Goal: Task Accomplishment & Management: Use online tool/utility

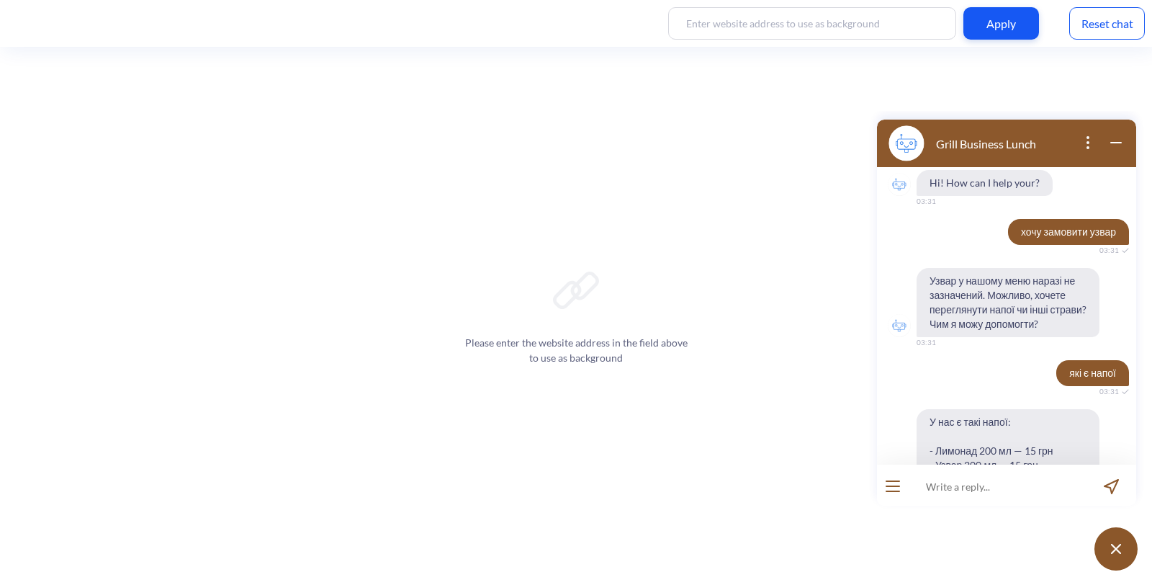
scroll to position [410, 0]
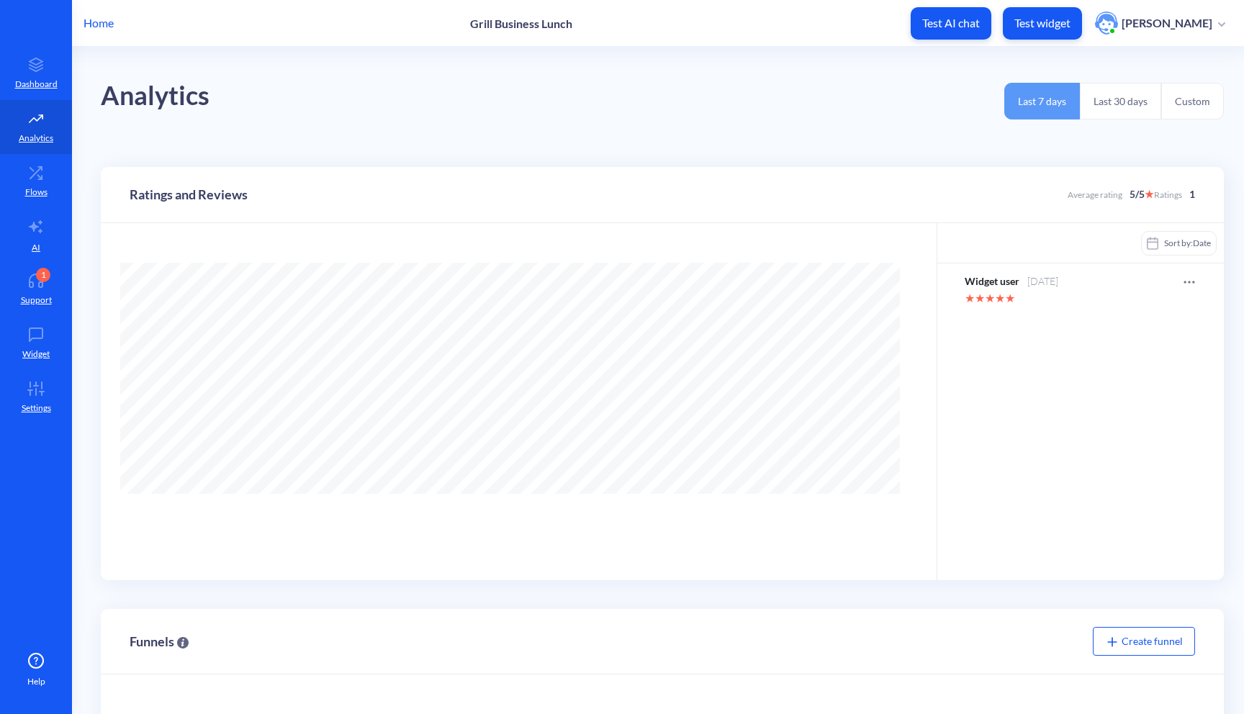
scroll to position [714, 1244]
click at [30, 76] on link "Dashboard" at bounding box center [36, 73] width 72 height 54
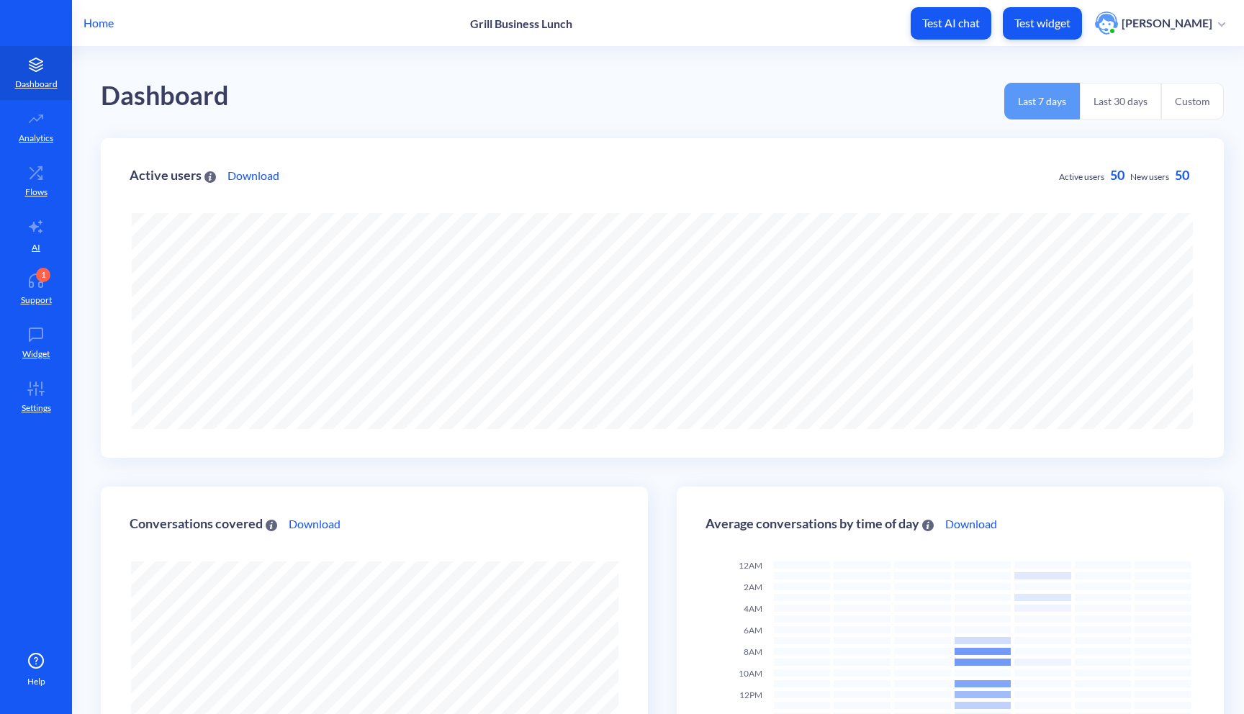
scroll to position [714, 1244]
click at [1042, 22] on p "Test widget" at bounding box center [1042, 23] width 56 height 14
click at [33, 142] on p "Analytics" at bounding box center [36, 138] width 35 height 13
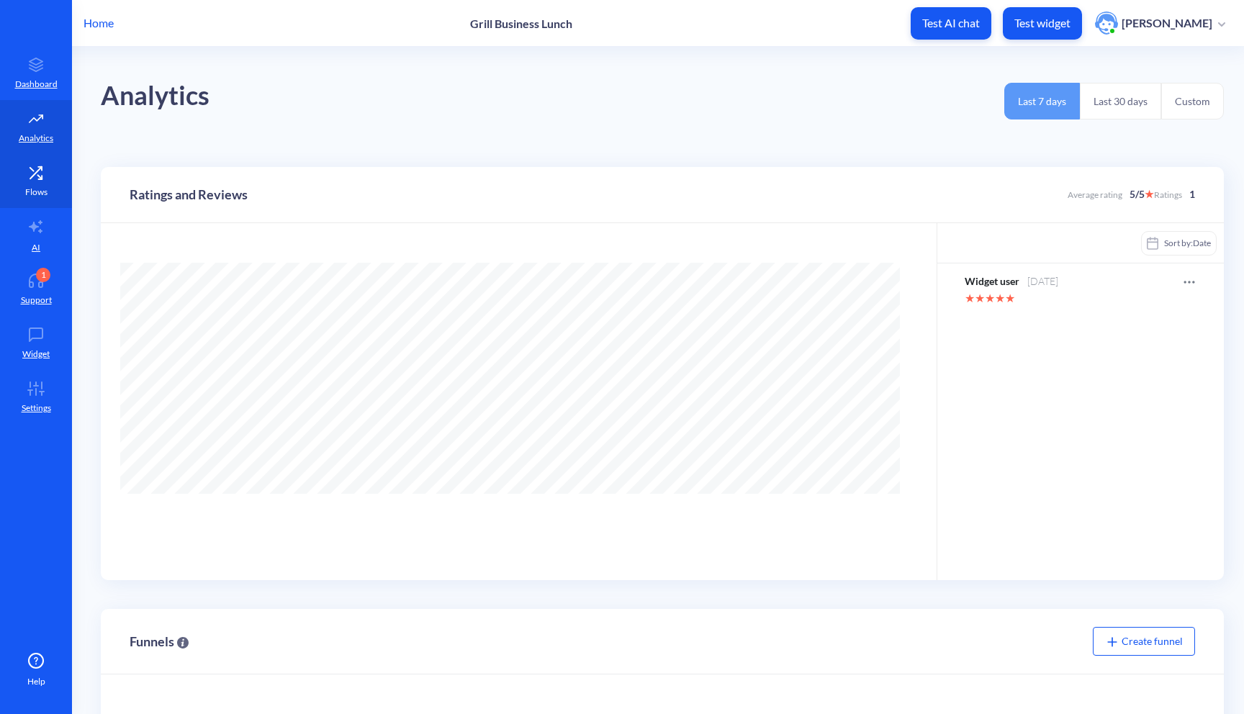
scroll to position [714, 1244]
click at [32, 183] on link "Flows" at bounding box center [36, 181] width 72 height 54
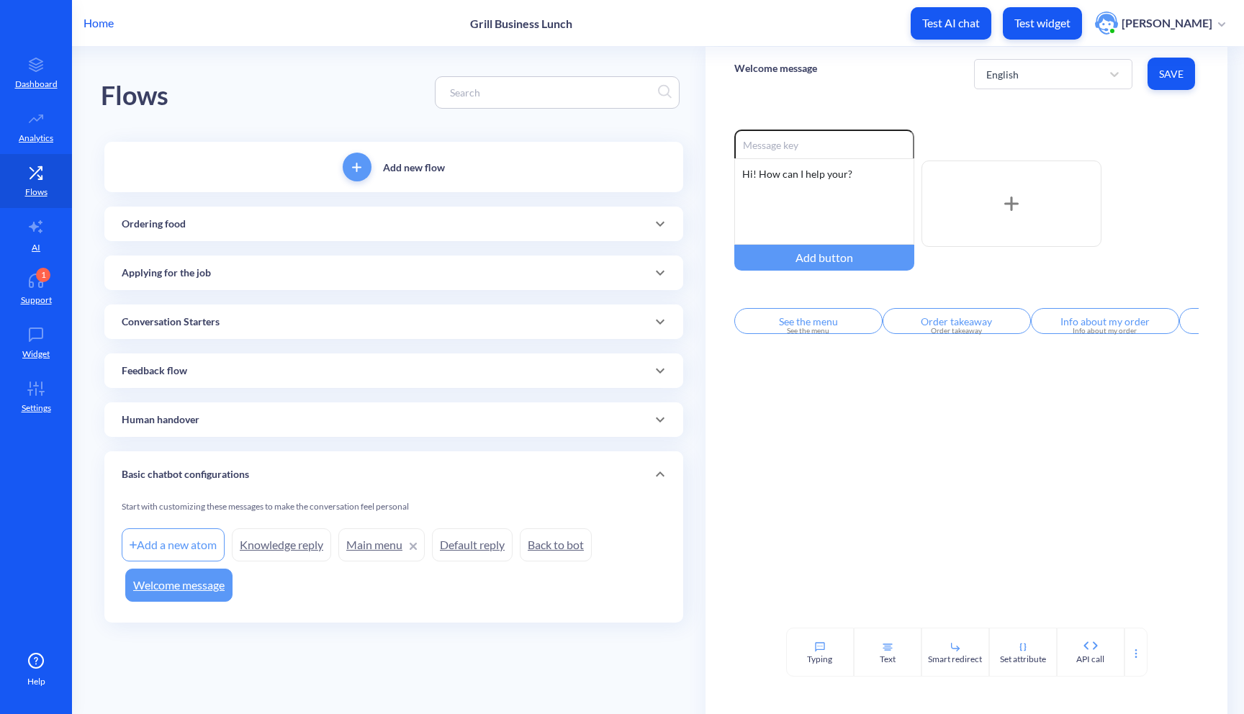
click at [345, 237] on div "Ordering food" at bounding box center [393, 224] width 579 height 35
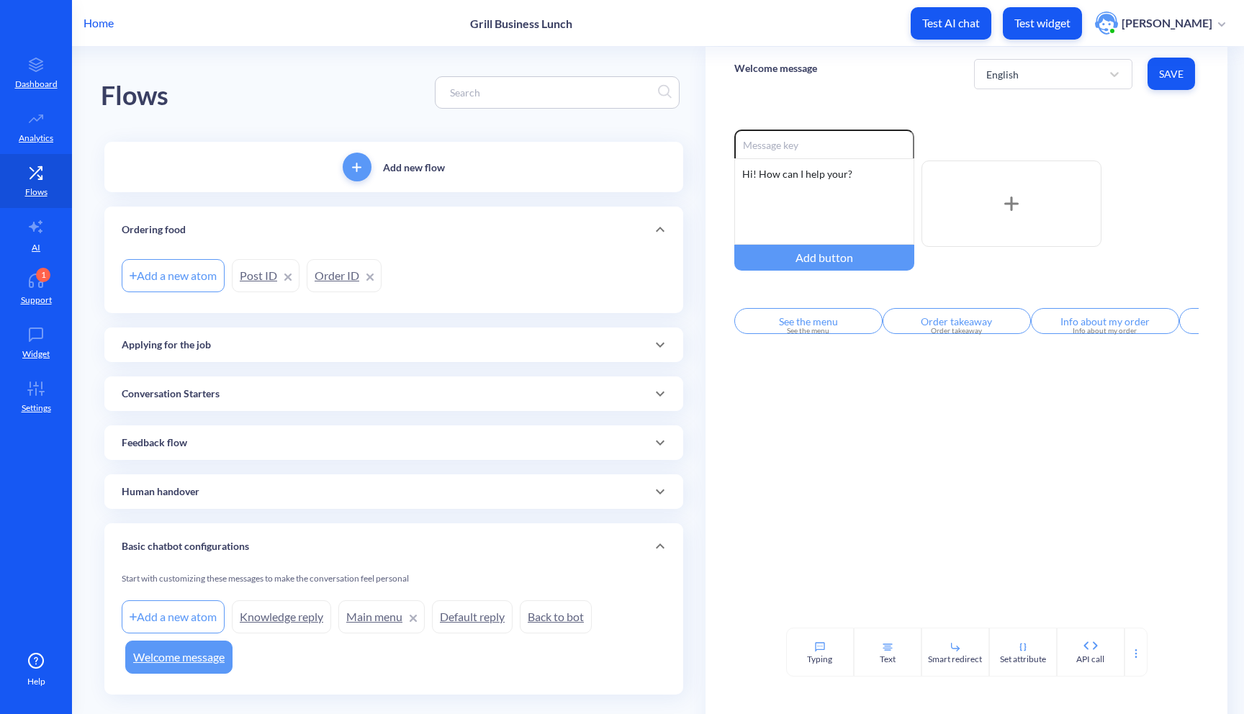
scroll to position [27, 0]
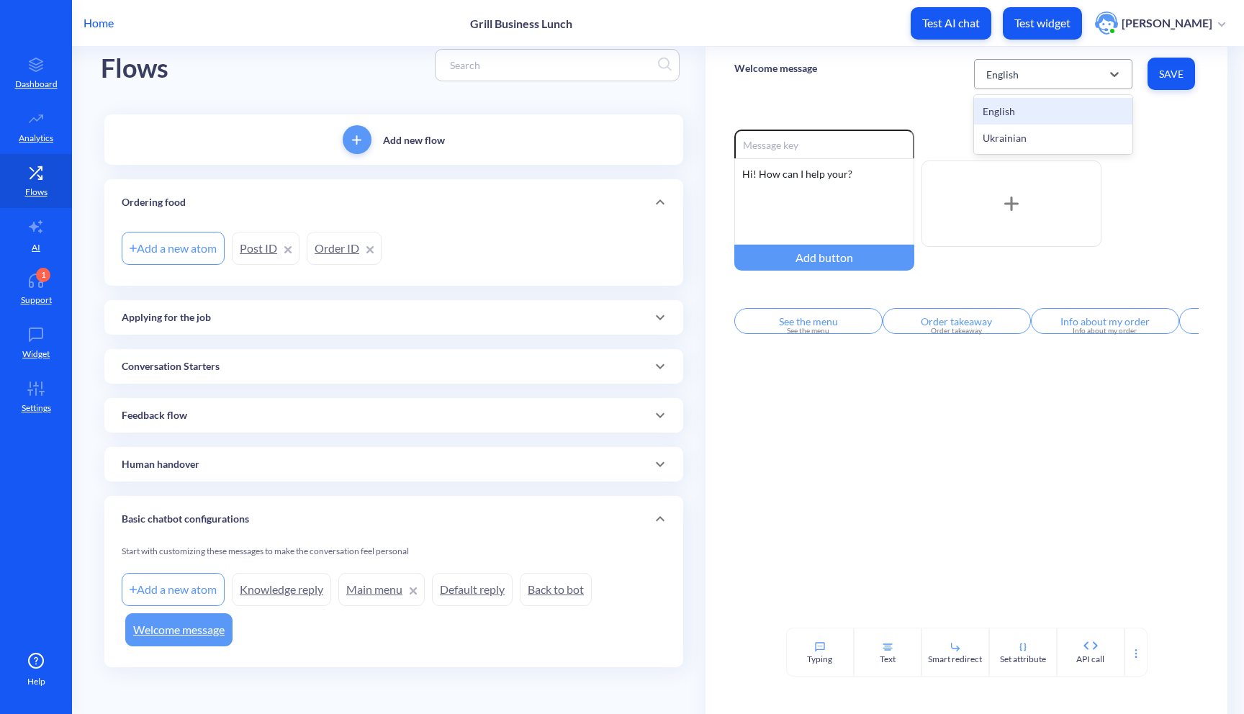
click at [1041, 68] on div "English" at bounding box center [1040, 74] width 122 height 26
click at [1025, 137] on div "Ukrainian" at bounding box center [1053, 138] width 158 height 27
type input "Показати меню"
click at [1174, 81] on span "Save" at bounding box center [1171, 74] width 24 height 14
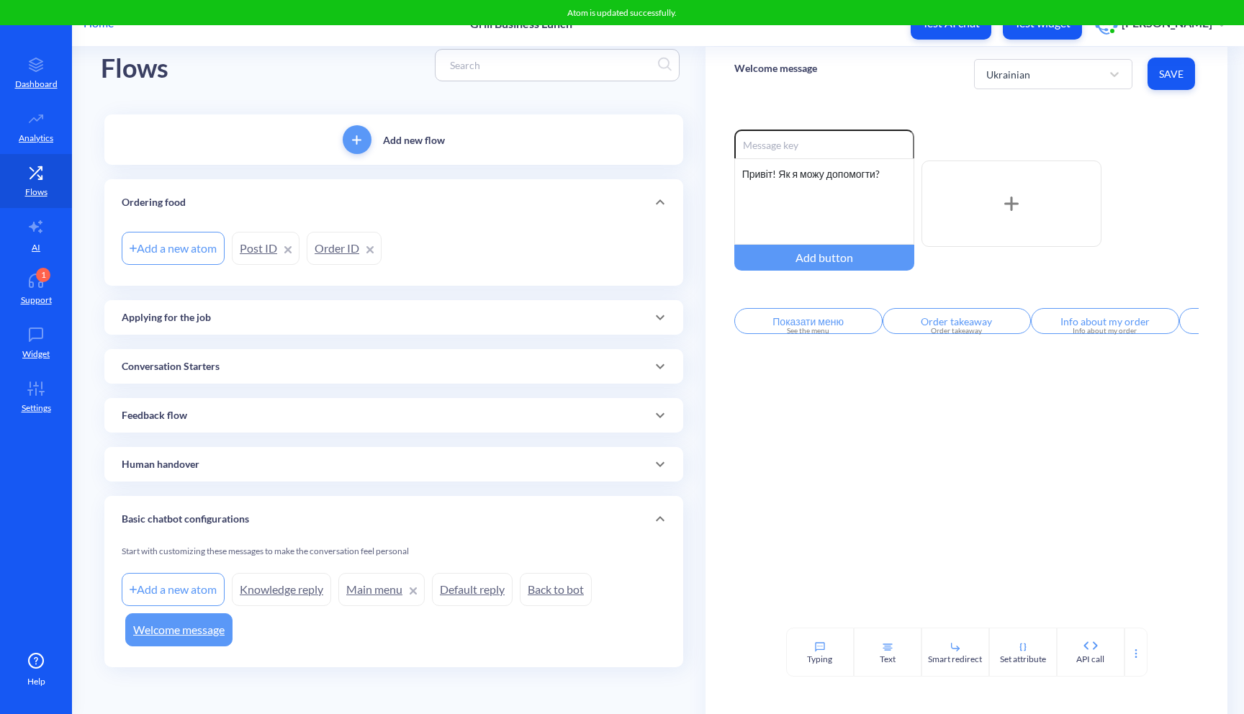
click at [244, 290] on div "Add new flow Ordering food Add a new atom Post ID Order ID Applying for the job…" at bounding box center [393, 390] width 579 height 553
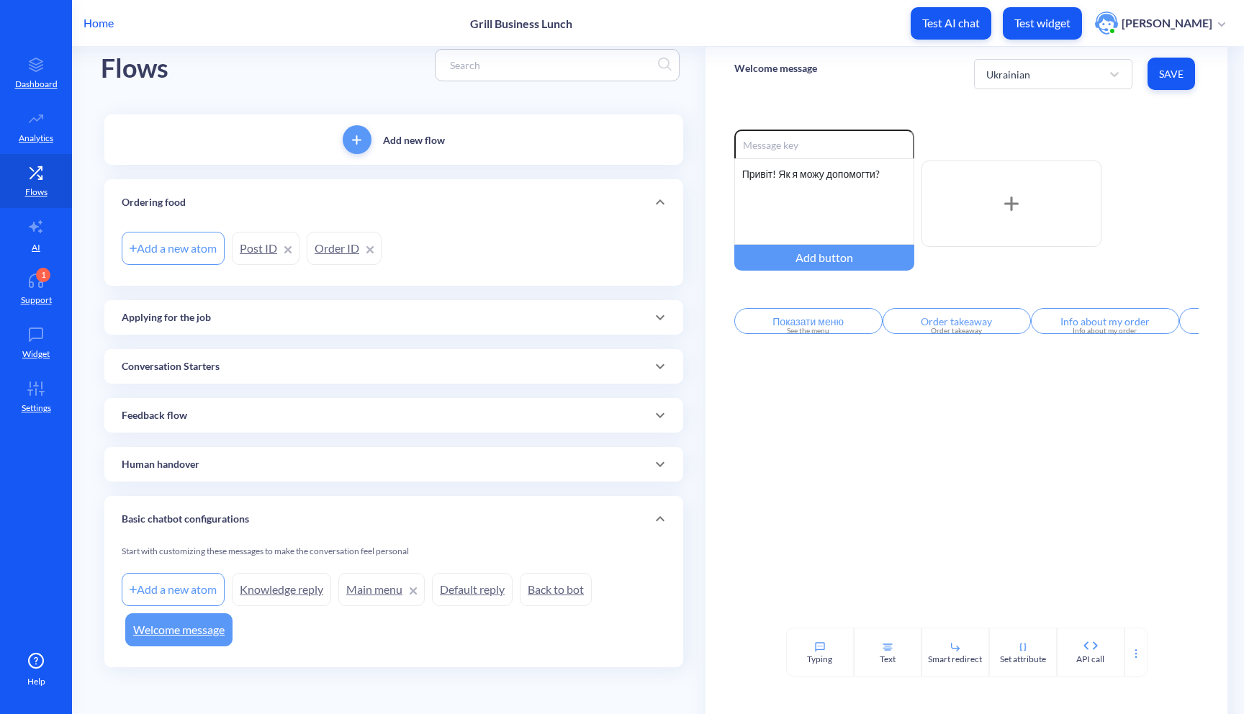
click at [230, 314] on div "Applying for the job" at bounding box center [394, 317] width 544 height 15
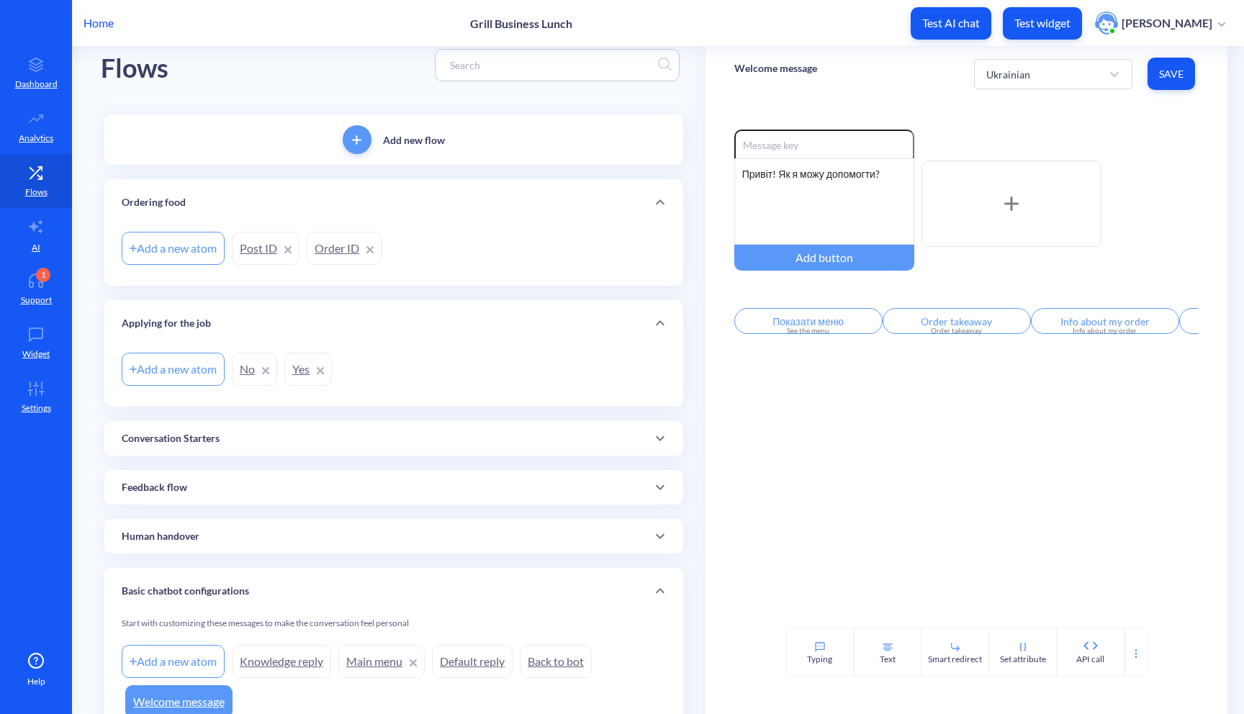
click at [204, 463] on div "Add new flow Ordering food Add a new atom Post ID Order ID Applying for the job…" at bounding box center [393, 426] width 579 height 625
click at [218, 446] on div "Conversation Starters" at bounding box center [393, 438] width 579 height 35
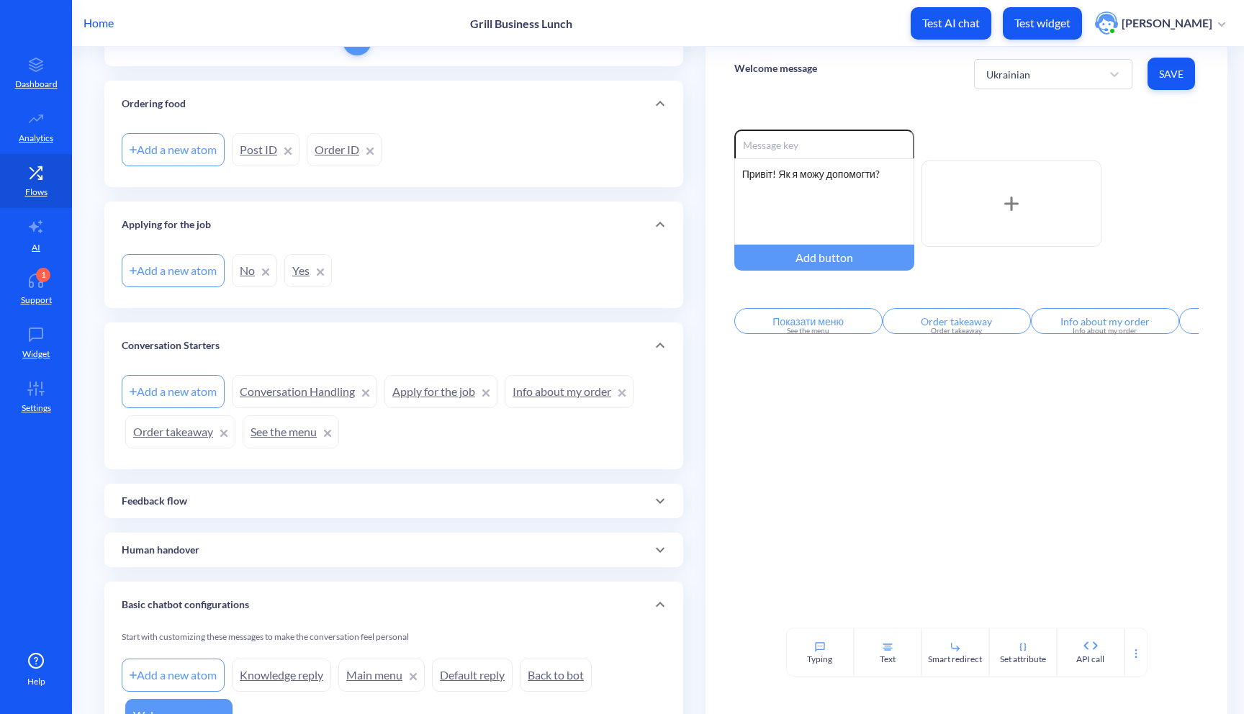
scroll to position [143, 0]
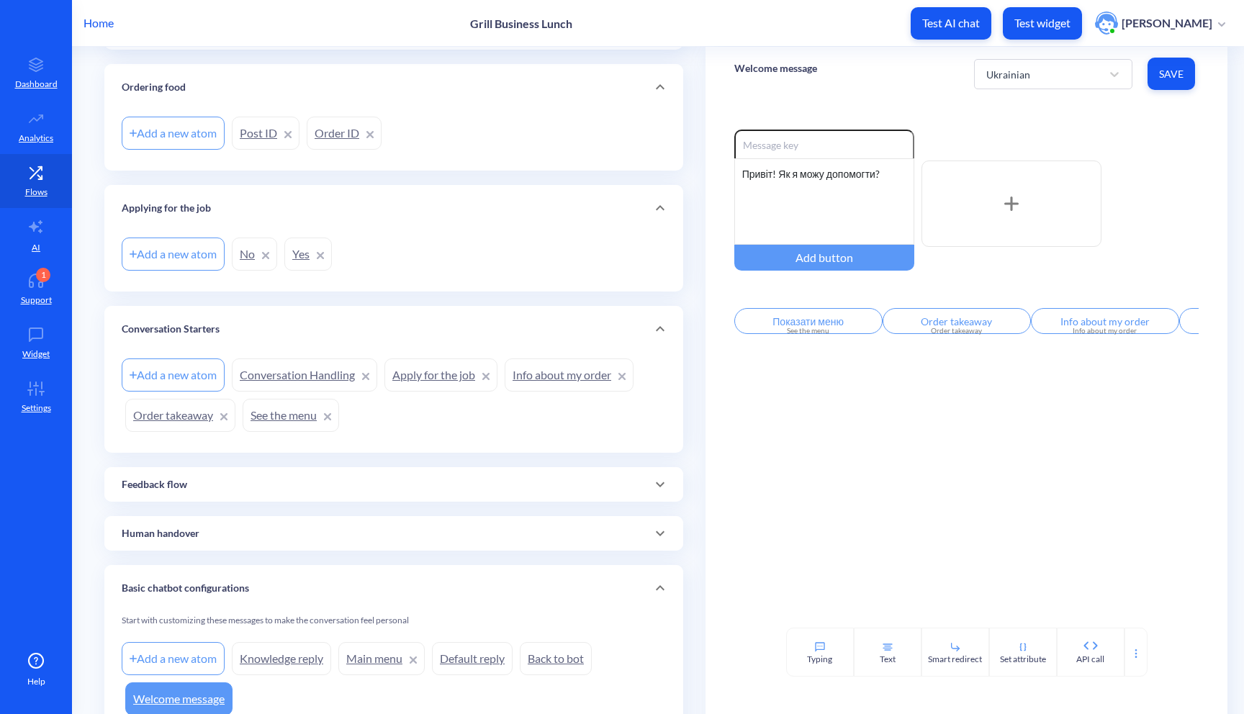
click at [225, 500] on div "Feedback flow" at bounding box center [393, 484] width 579 height 35
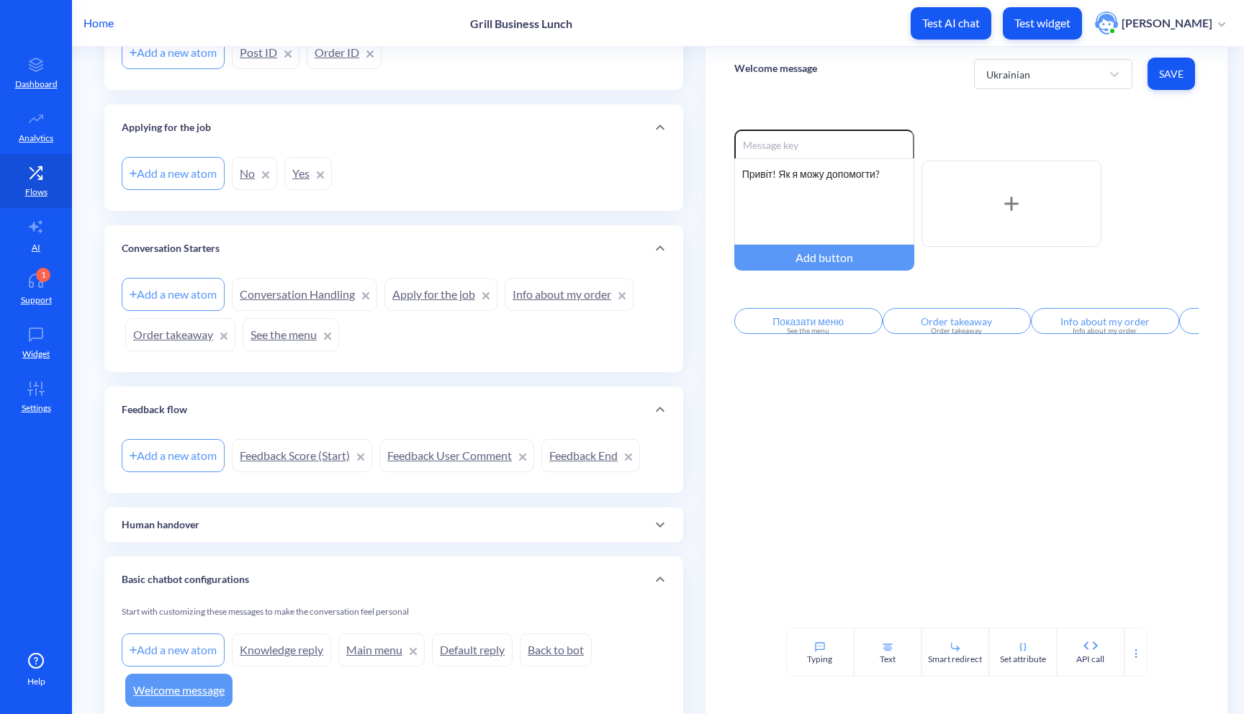
scroll to position [243, 0]
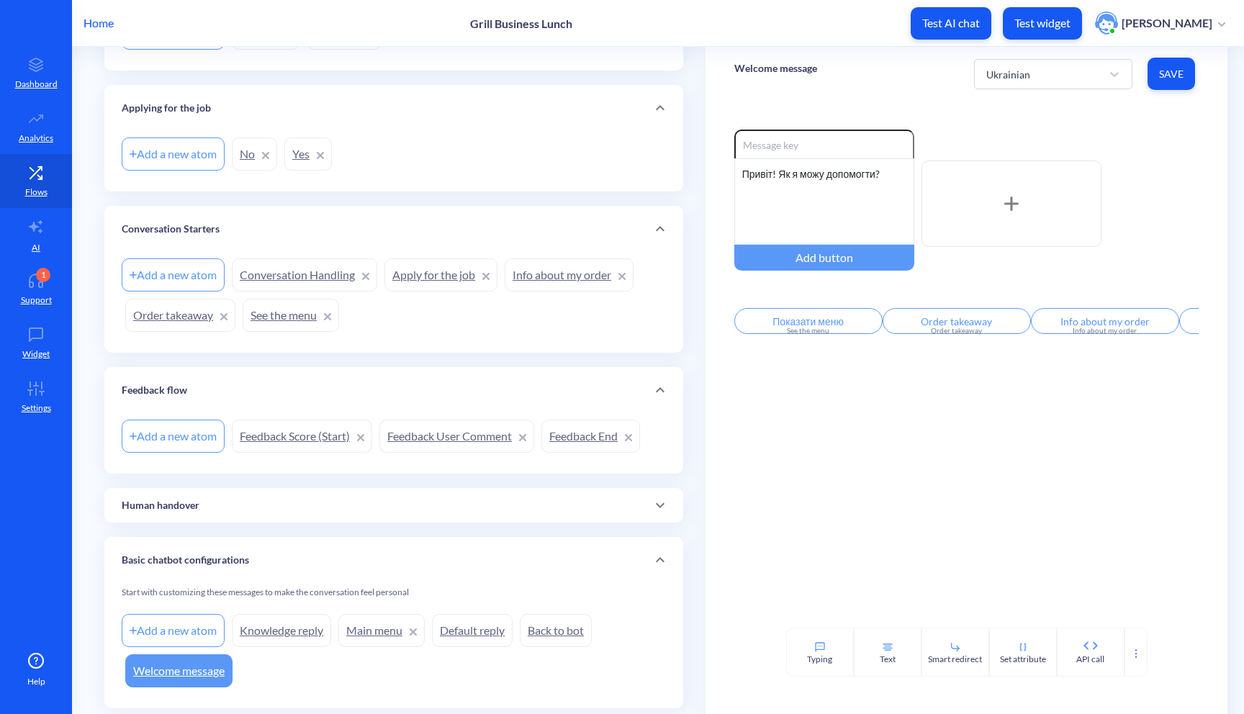
click at [248, 502] on div "Human handover" at bounding box center [394, 505] width 544 height 15
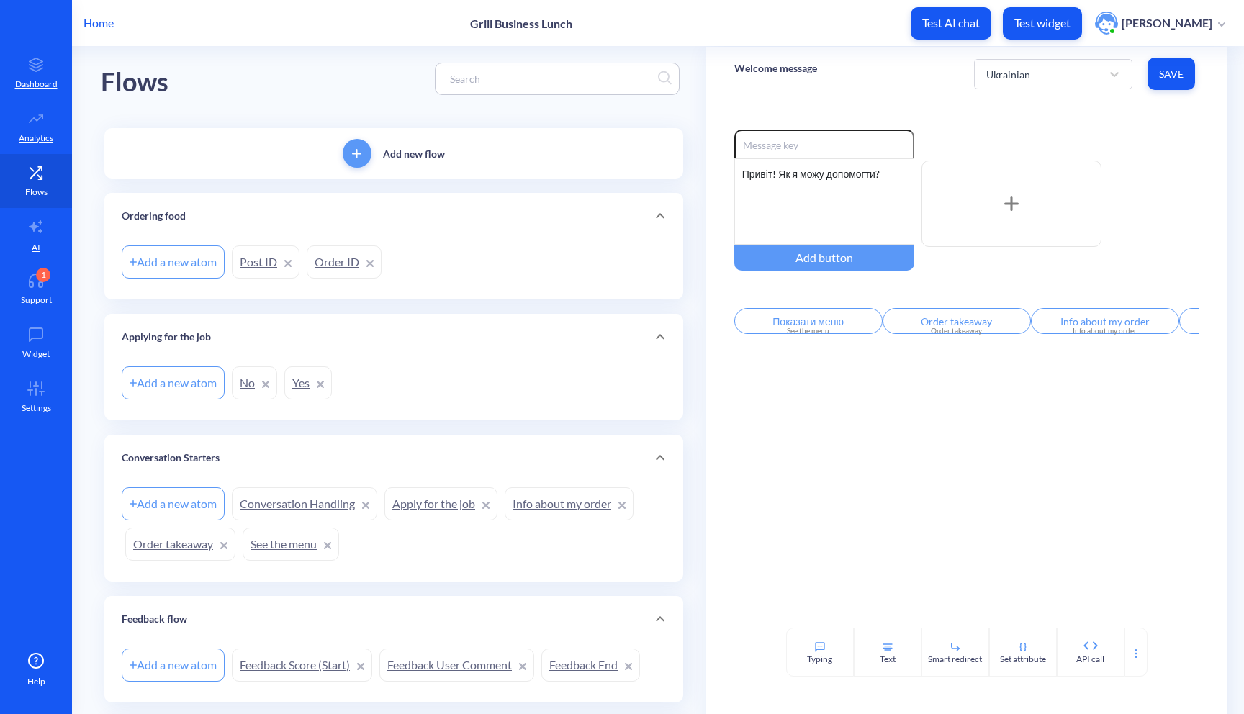
scroll to position [0, 0]
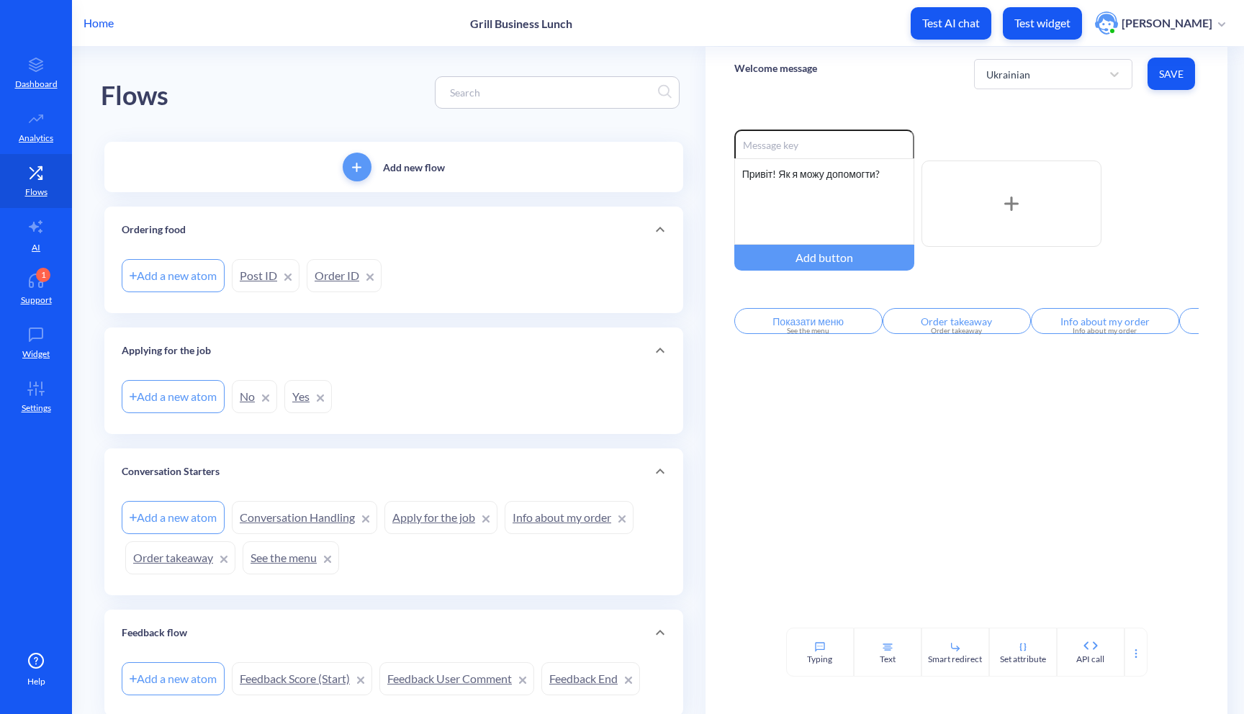
click at [279, 560] on link "See the menu" at bounding box center [291, 557] width 96 height 33
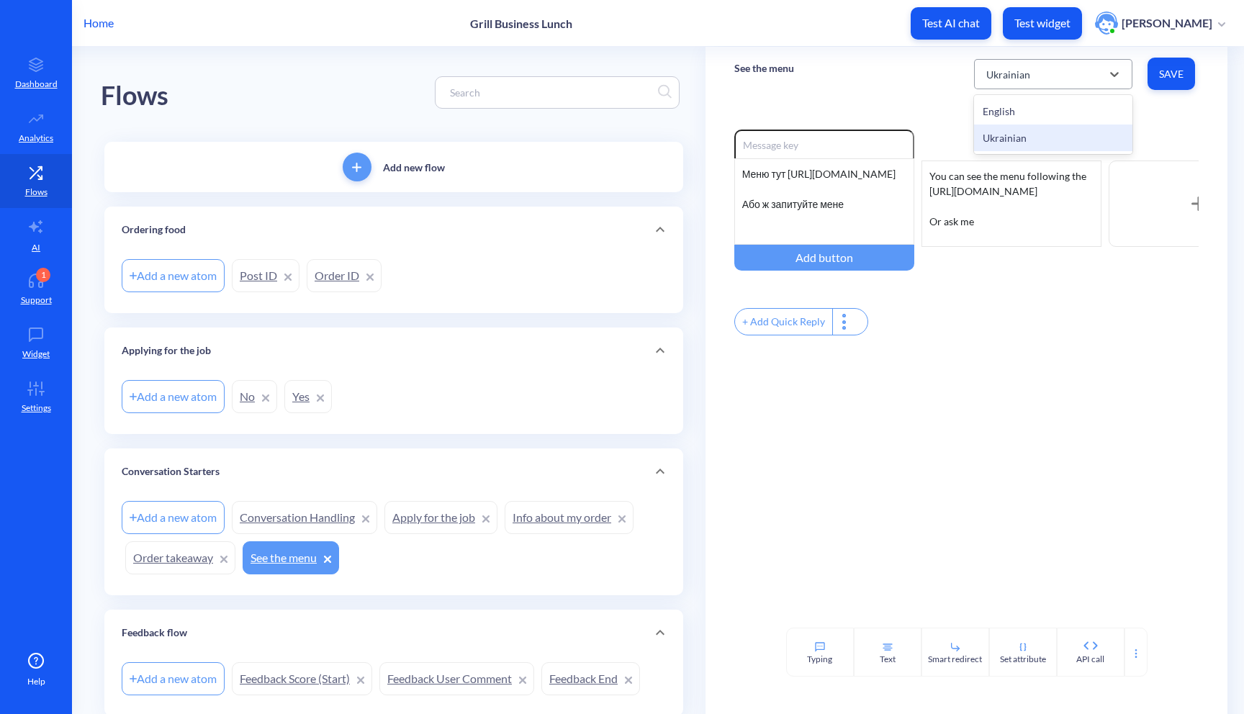
click at [1068, 82] on div "Ukrainian" at bounding box center [1040, 74] width 122 height 26
click at [1032, 109] on div "English" at bounding box center [1053, 111] width 158 height 27
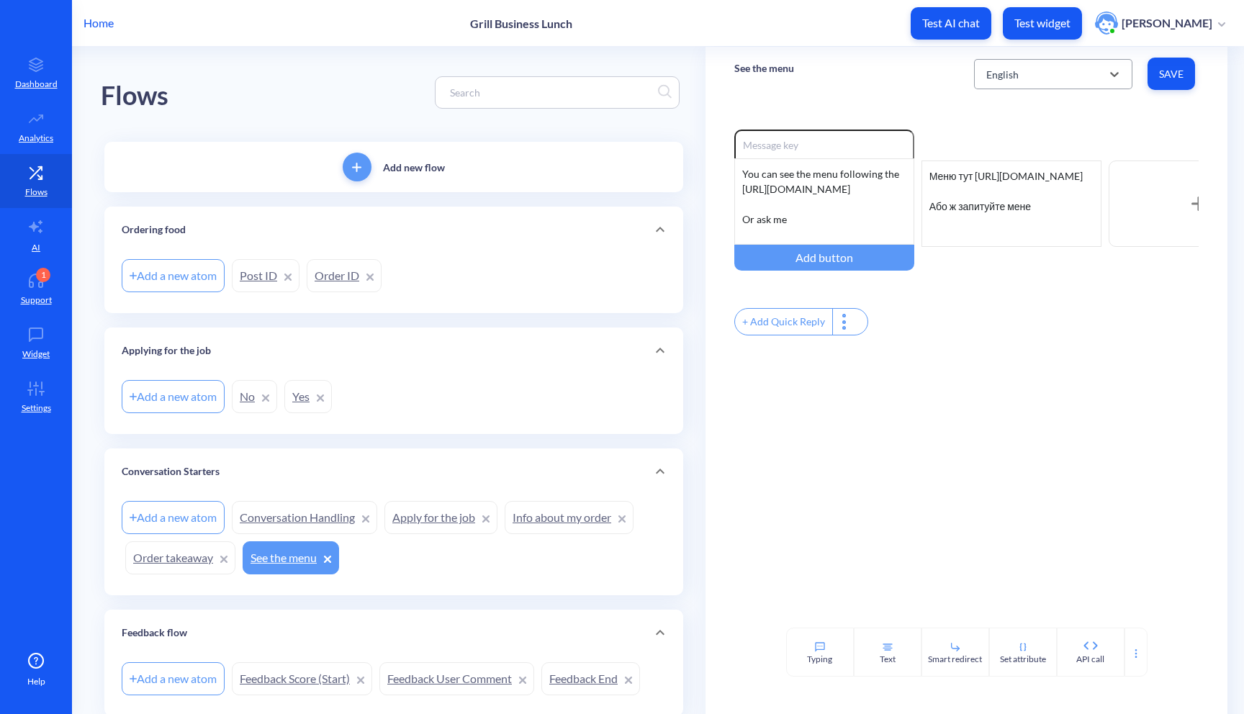
click at [1065, 75] on div "English" at bounding box center [1040, 74] width 122 height 26
click at [1037, 133] on div "Ukrainian" at bounding box center [1053, 138] width 158 height 27
click at [1046, 86] on div "Ukrainian" at bounding box center [1040, 74] width 122 height 26
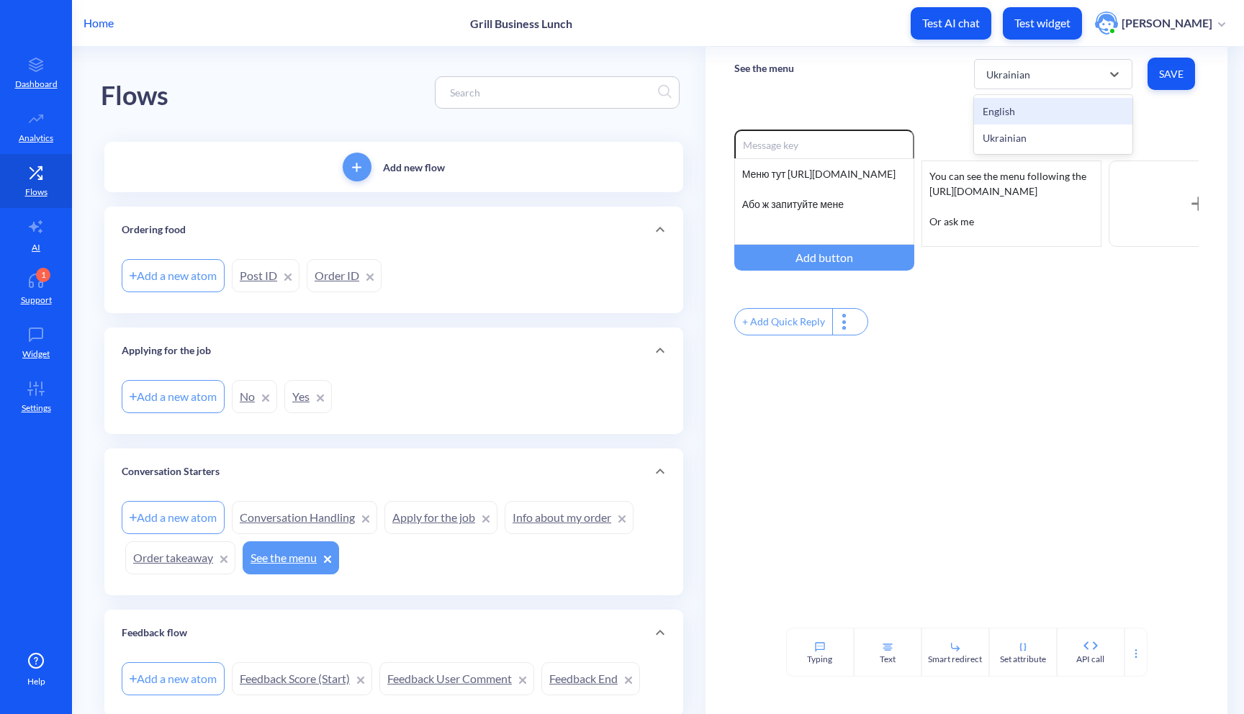
click at [1023, 112] on div "English" at bounding box center [1053, 111] width 158 height 27
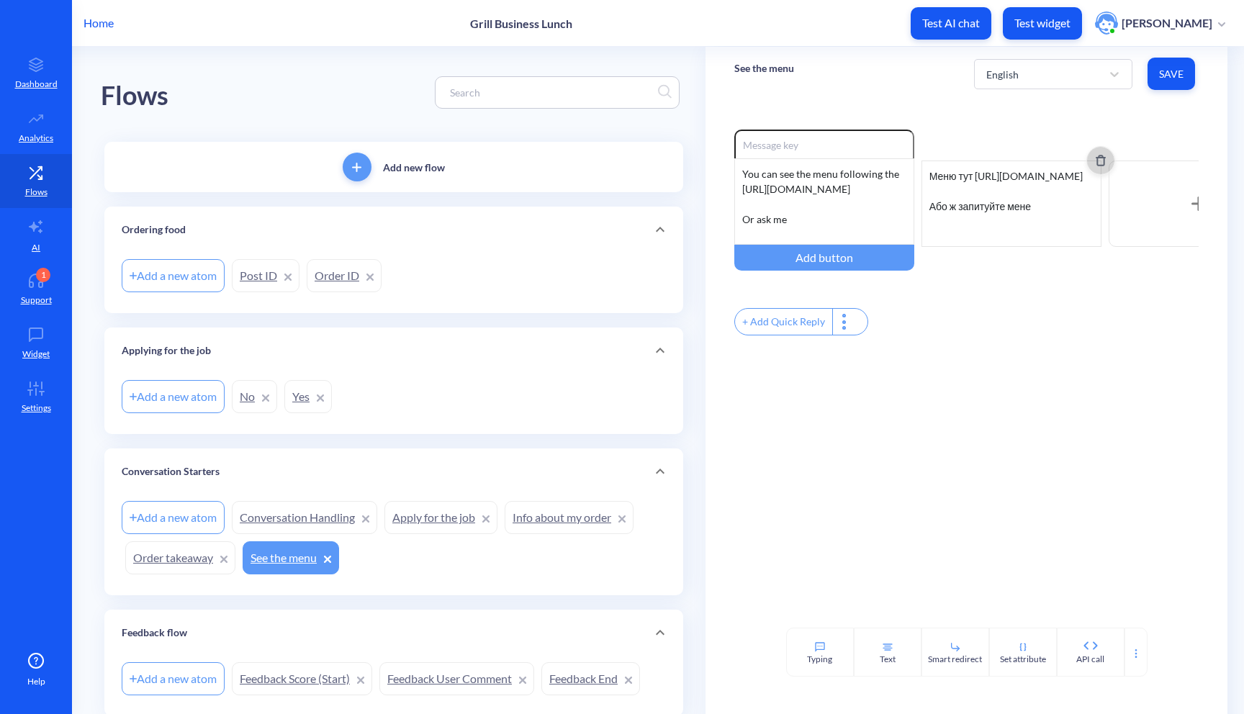
click at [1100, 167] on button "Delete" at bounding box center [1100, 160] width 29 height 29
click at [1097, 87] on div "English" at bounding box center [1053, 74] width 158 height 30
click at [1066, 127] on div "Ukrainian" at bounding box center [1053, 138] width 158 height 27
click at [1099, 170] on button "Delete" at bounding box center [1100, 160] width 29 height 29
click at [1166, 65] on button "Save" at bounding box center [1172, 74] width 48 height 32
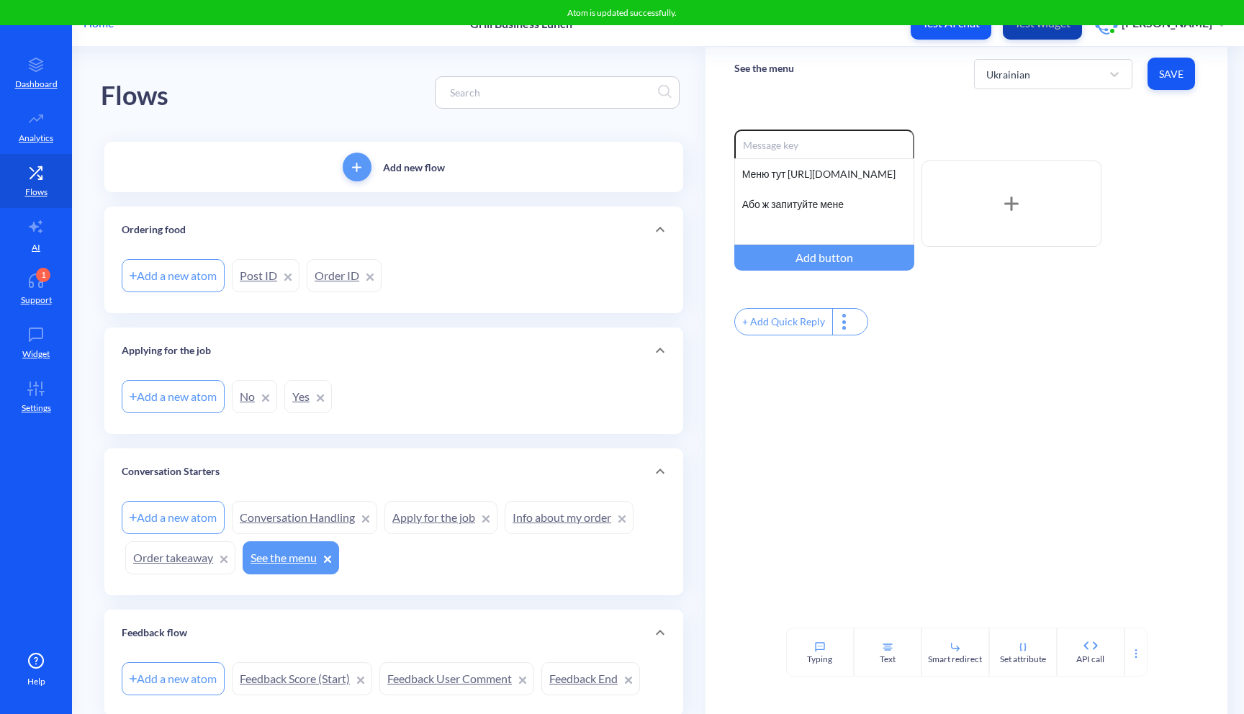
click at [1024, 31] on button "Test widget" at bounding box center [1042, 23] width 79 height 32
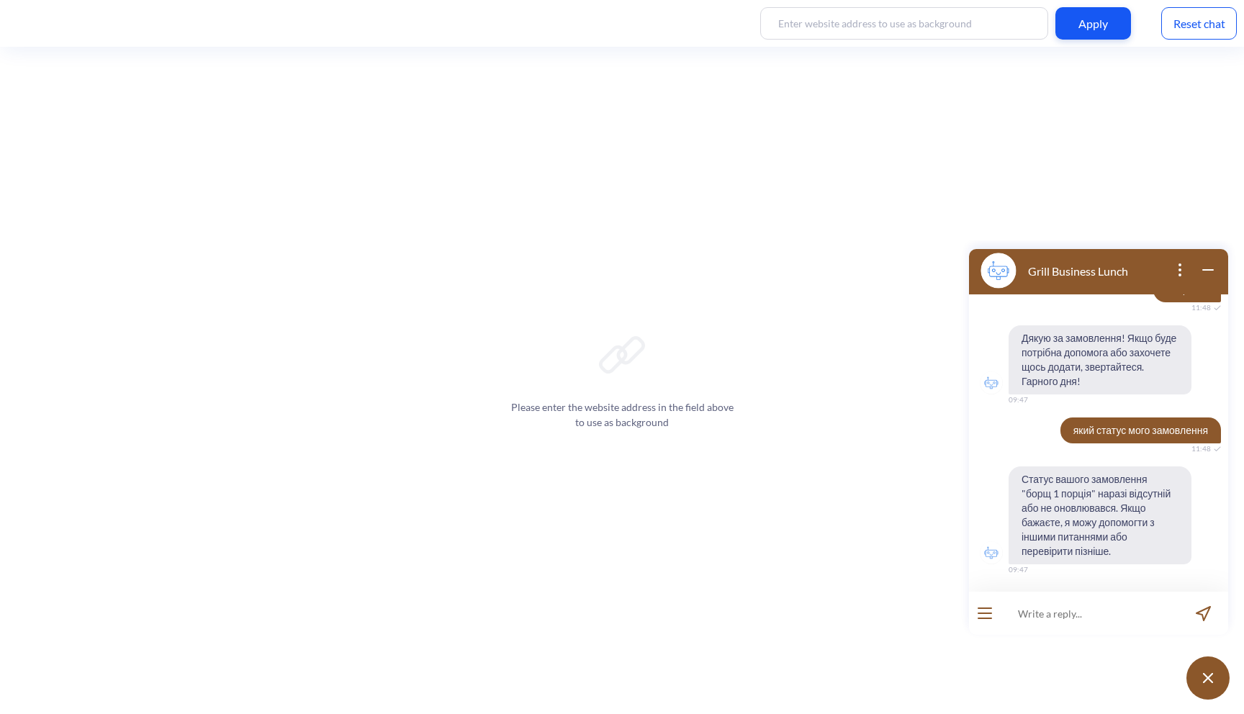
scroll to position [395, 0]
click at [1208, 31] on div "Reset chat" at bounding box center [1199, 23] width 76 height 32
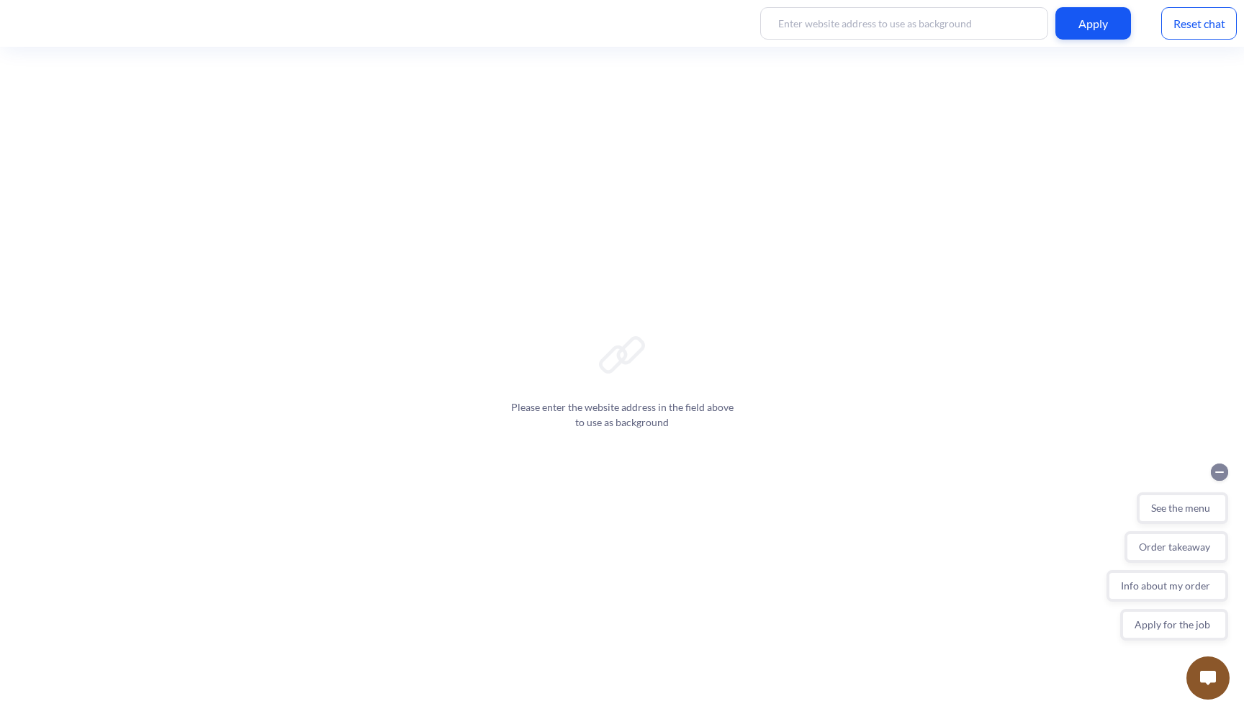
click at [1220, 476] on circle "Collapse conversation starters" at bounding box center [1219, 472] width 17 height 17
click at [1202, 671] on img at bounding box center [1208, 678] width 16 height 14
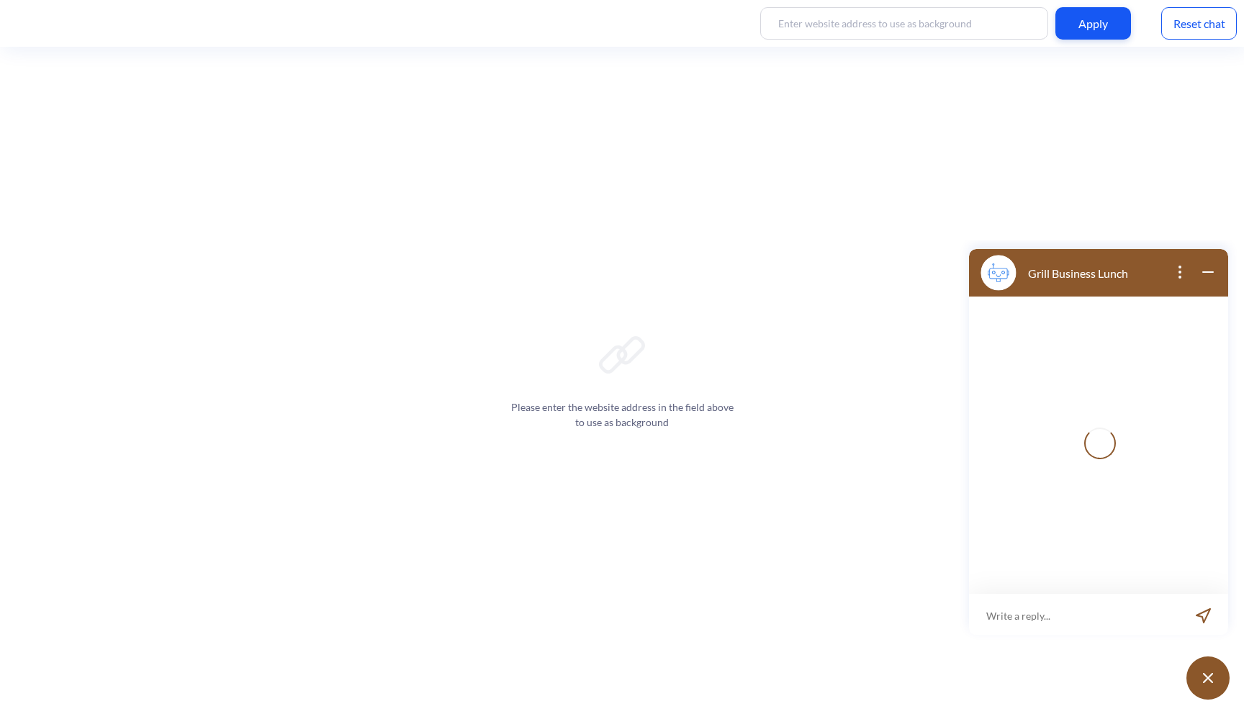
scroll to position [2, 0]
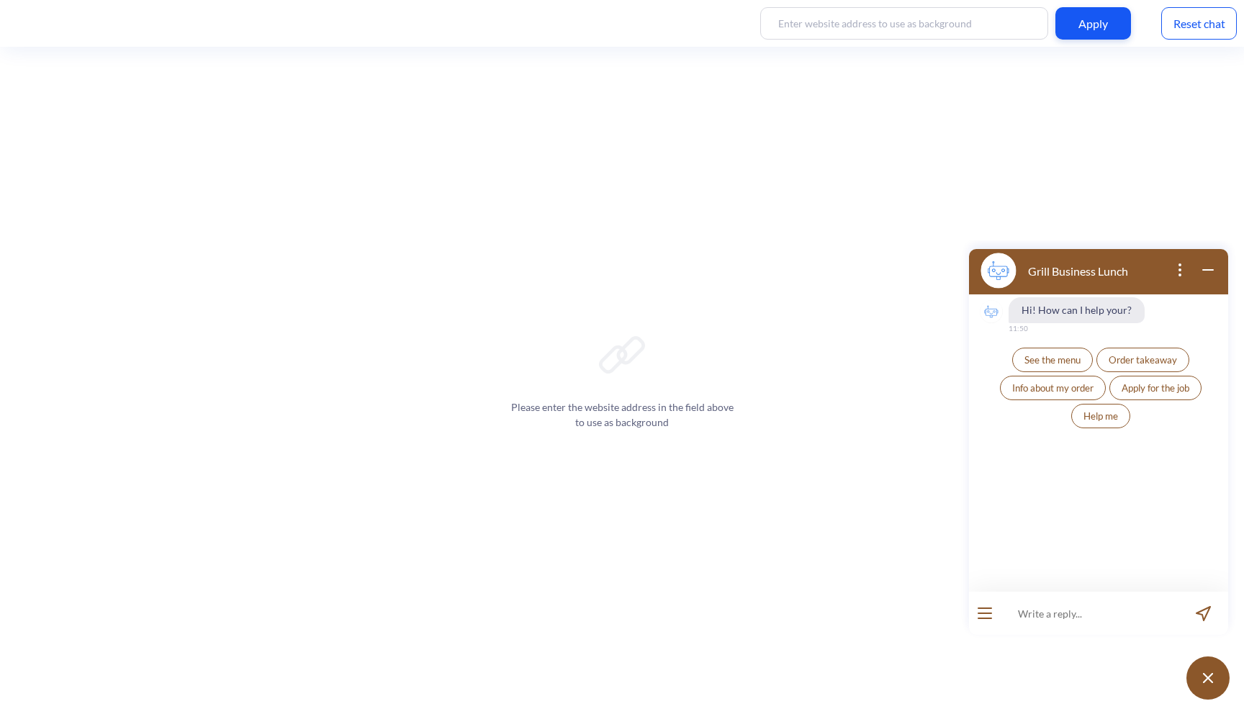
click at [1058, 366] on button "See the menu" at bounding box center [1052, 360] width 81 height 24
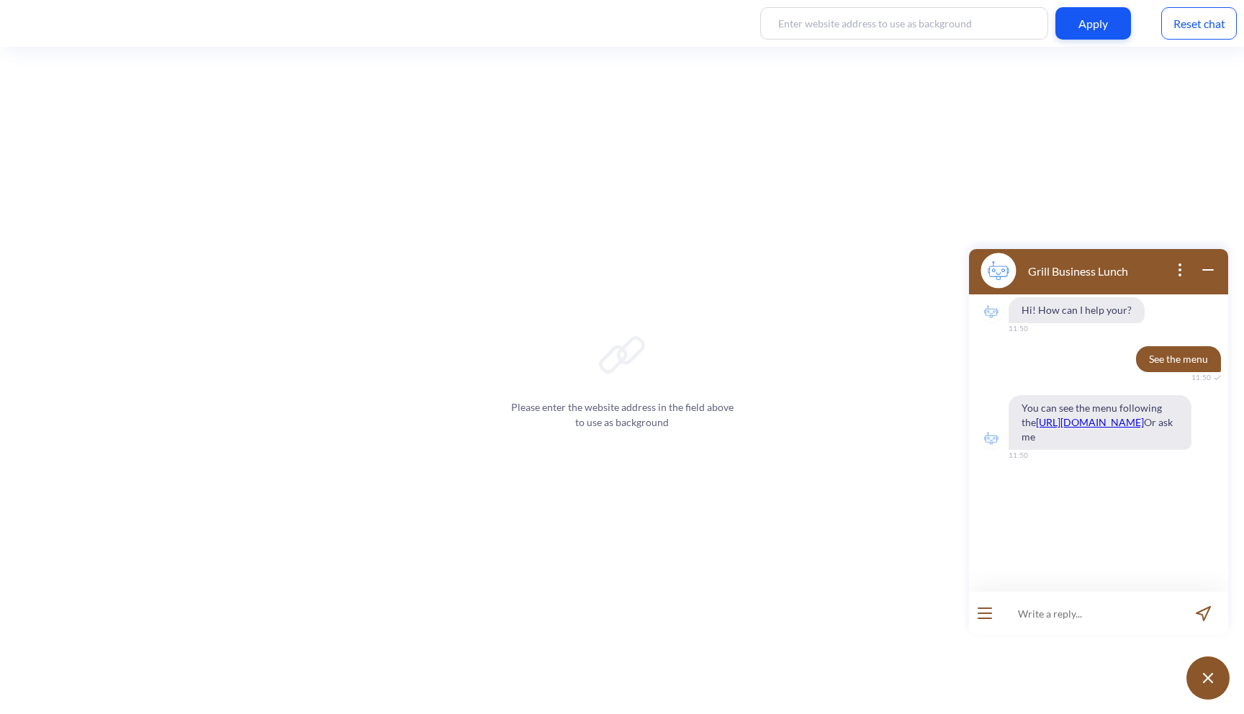
click at [1184, 18] on div "Reset chat" at bounding box center [1199, 23] width 76 height 32
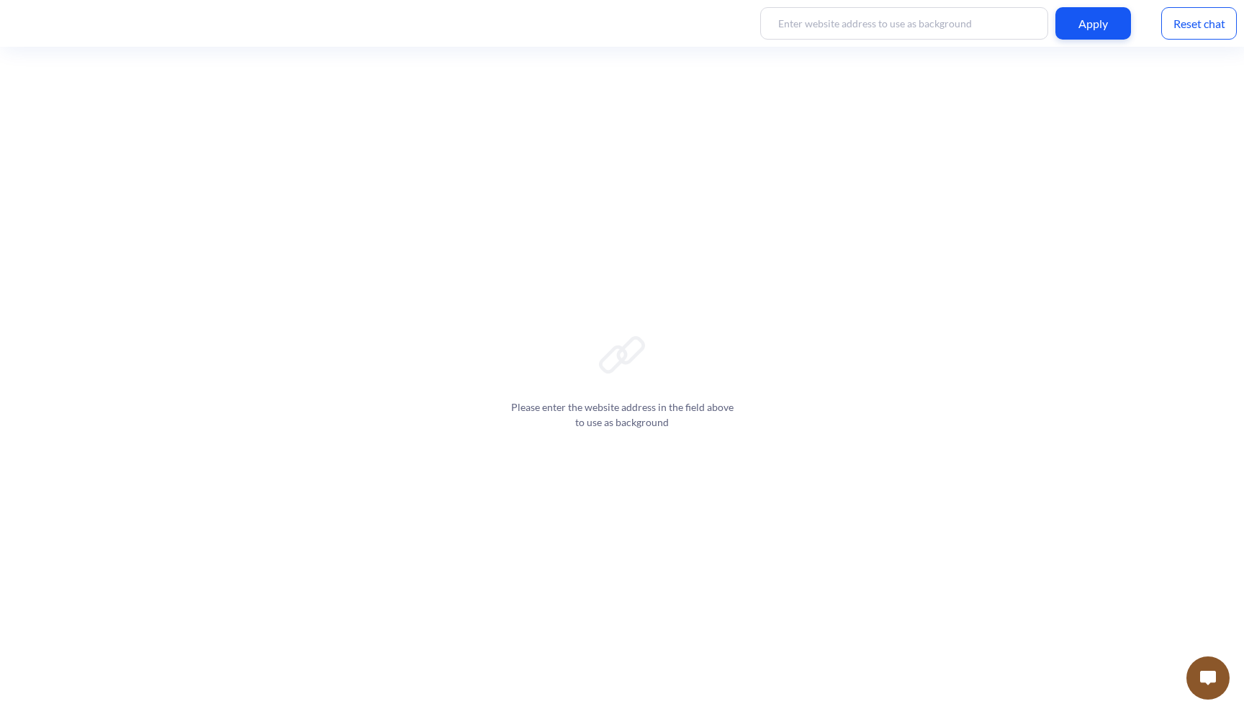
click at [1211, 687] on button at bounding box center [1208, 678] width 43 height 43
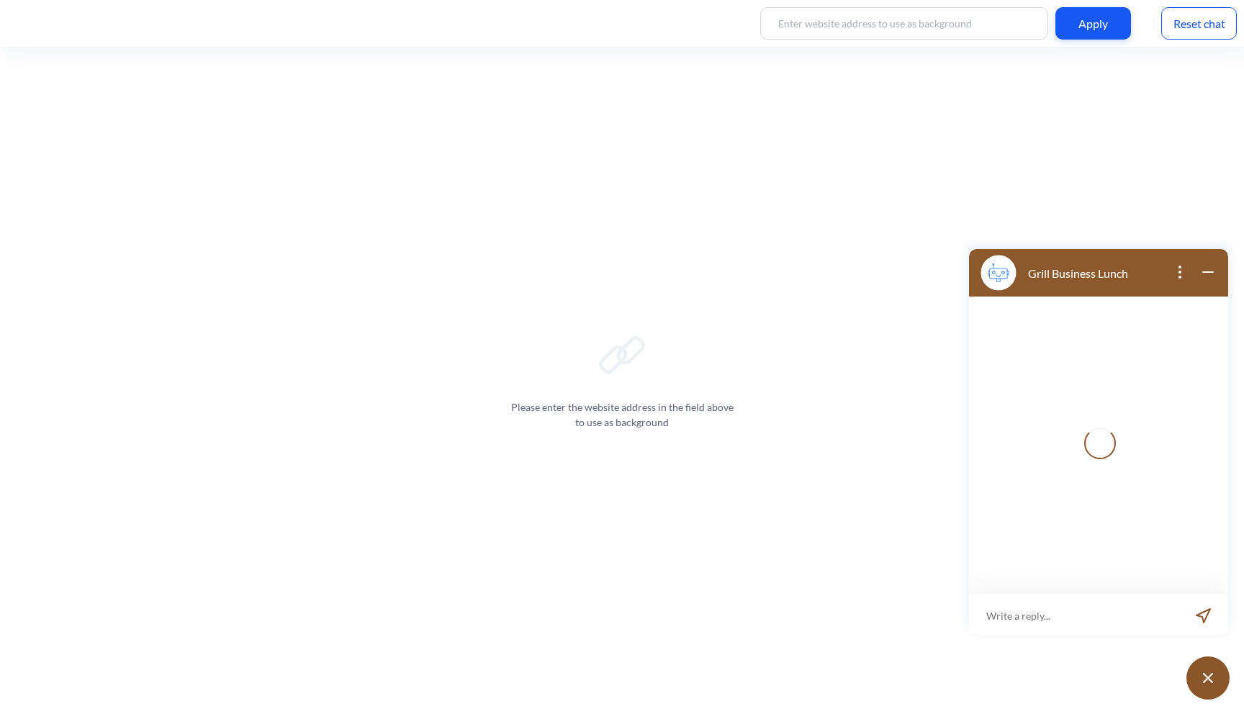
scroll to position [2, 0]
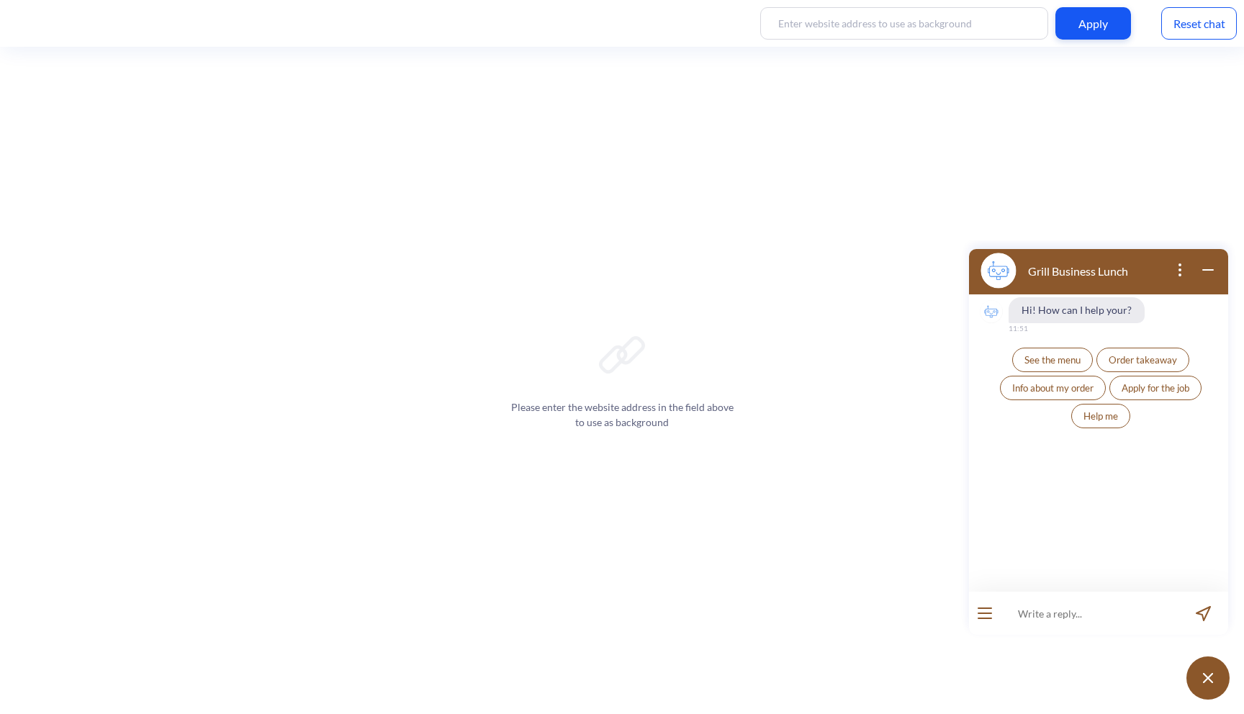
click at [1120, 367] on button "Order takeaway" at bounding box center [1143, 360] width 93 height 24
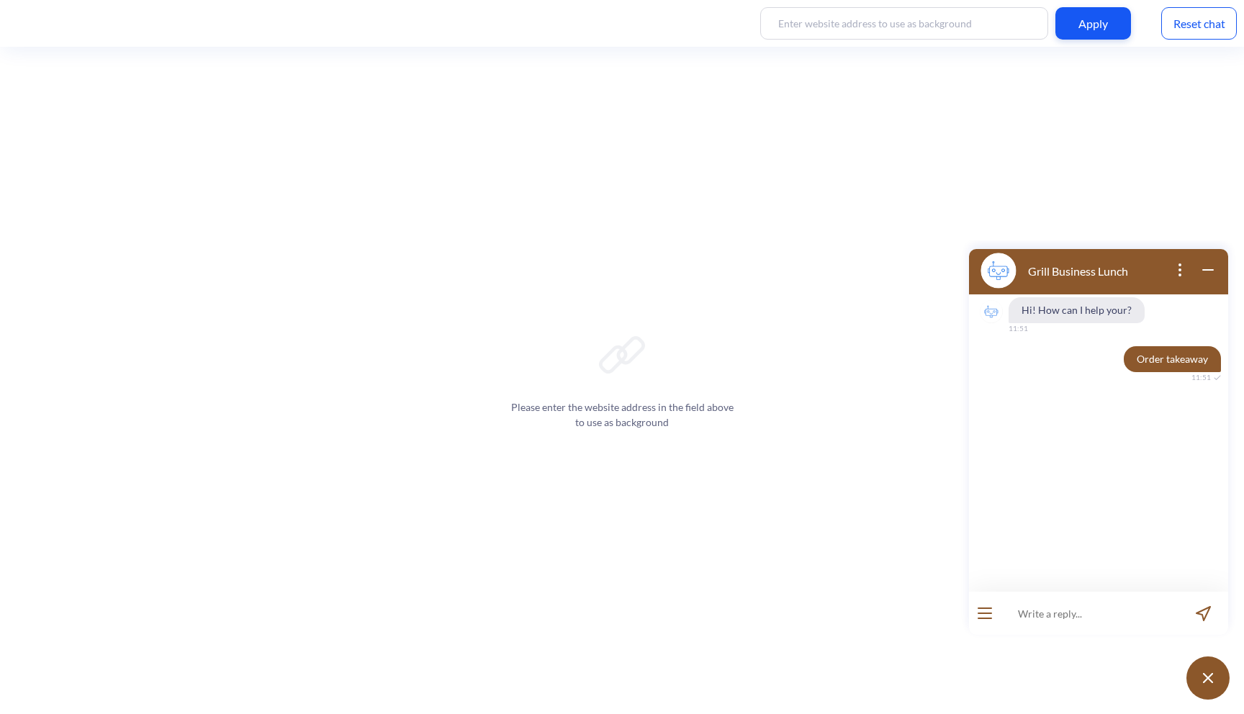
click at [1215, 22] on div "Reset chat" at bounding box center [1199, 23] width 76 height 32
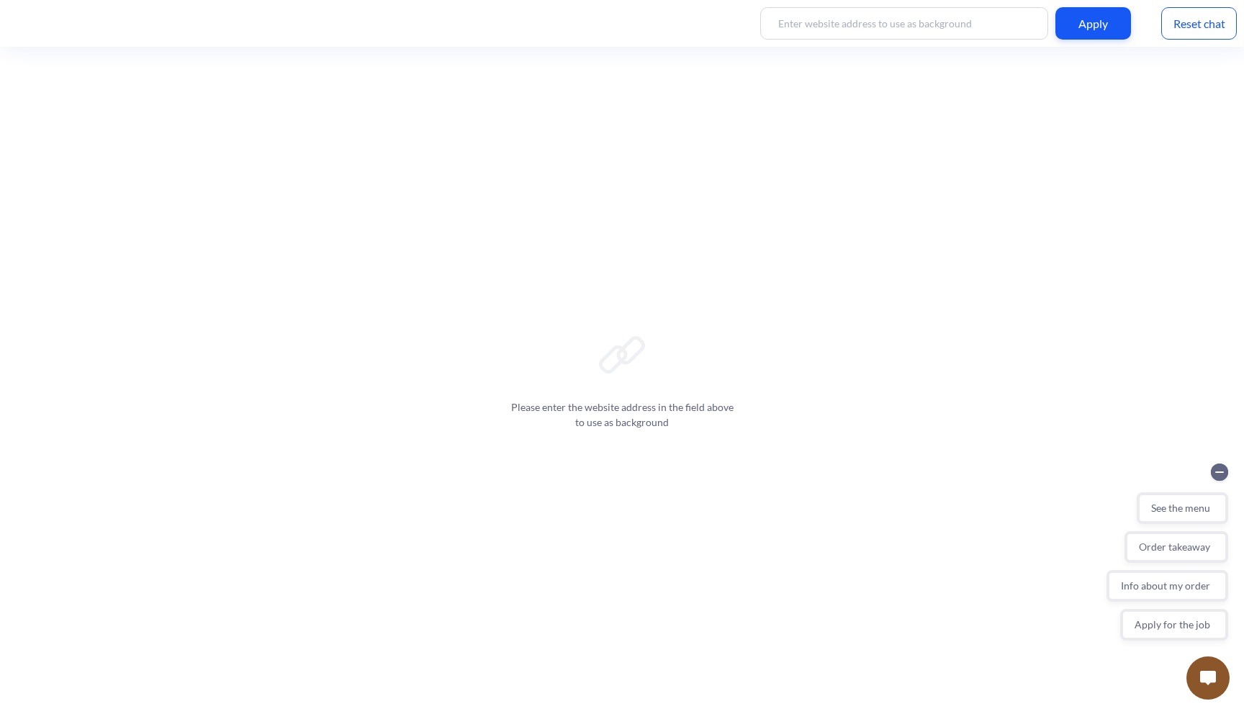
click at [1202, 679] on img at bounding box center [1208, 678] width 16 height 14
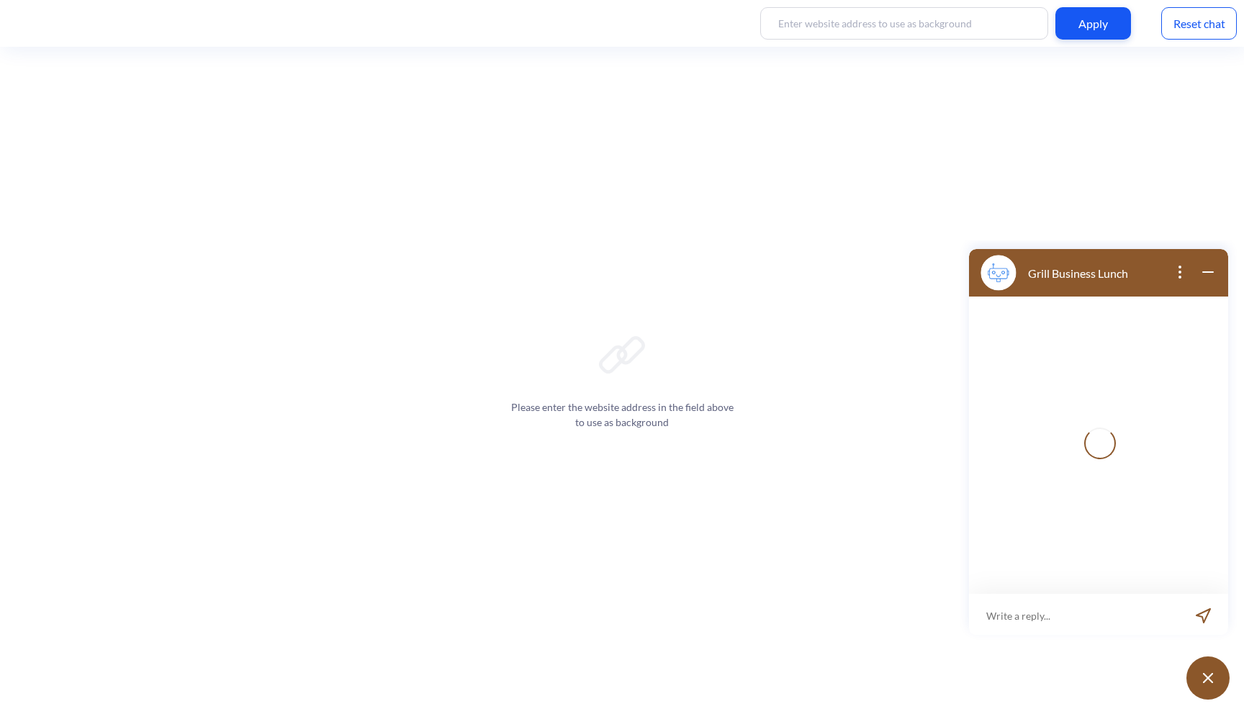
scroll to position [2, 0]
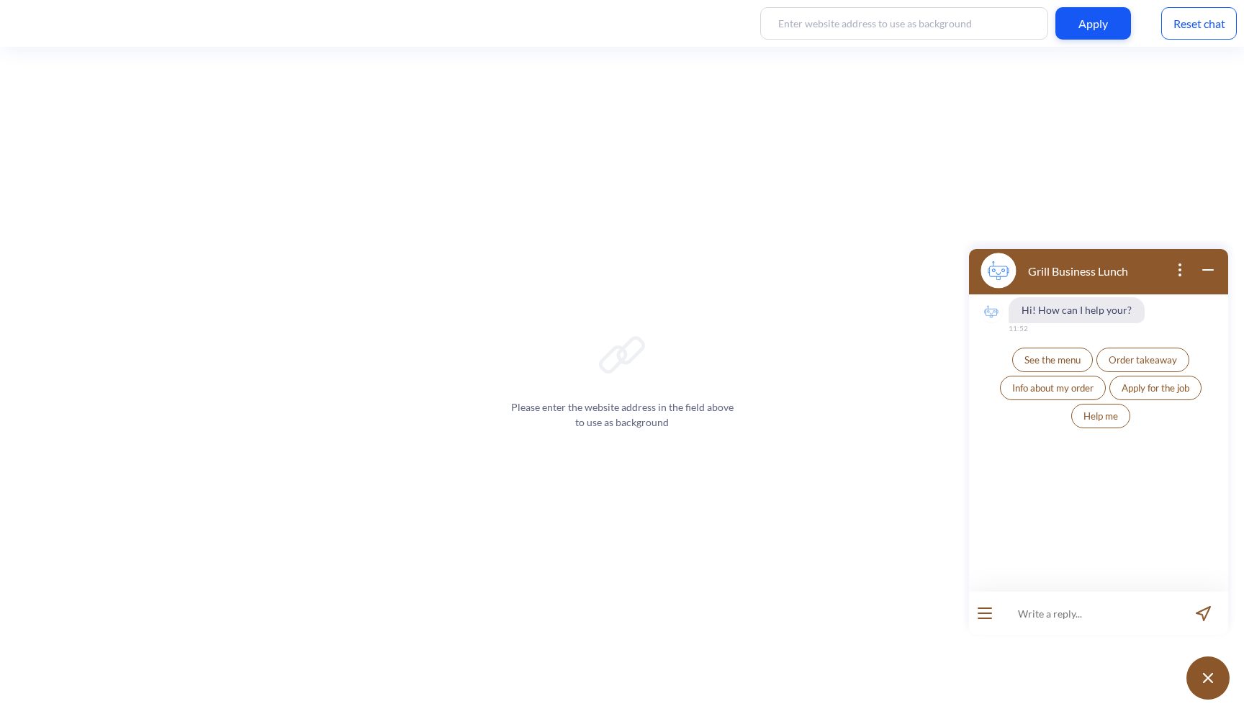
click at [1045, 366] on button "See the menu" at bounding box center [1052, 360] width 81 height 24
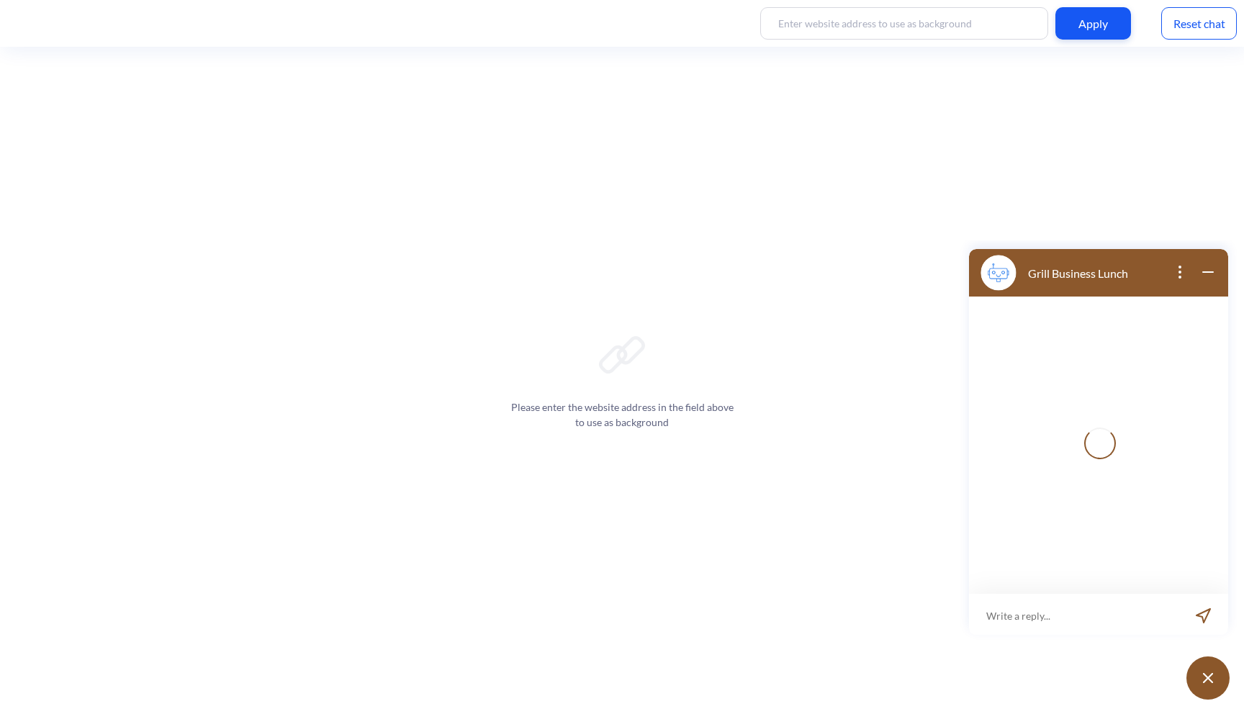
scroll to position [2, 0]
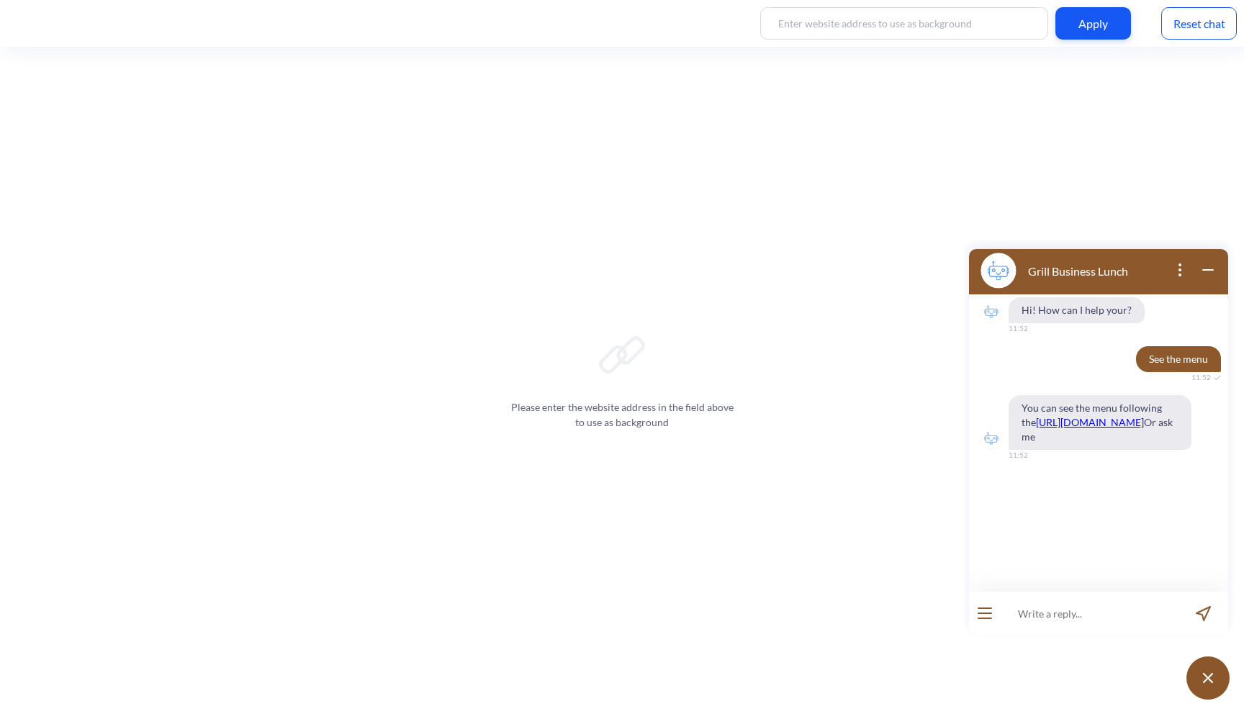
click at [1176, 274] on icon "open popup" at bounding box center [1179, 269] width 17 height 17
click at [1164, 269] on div at bounding box center [1189, 270] width 56 height 19
click at [1206, 23] on div "Reset chat" at bounding box center [1199, 23] width 76 height 32
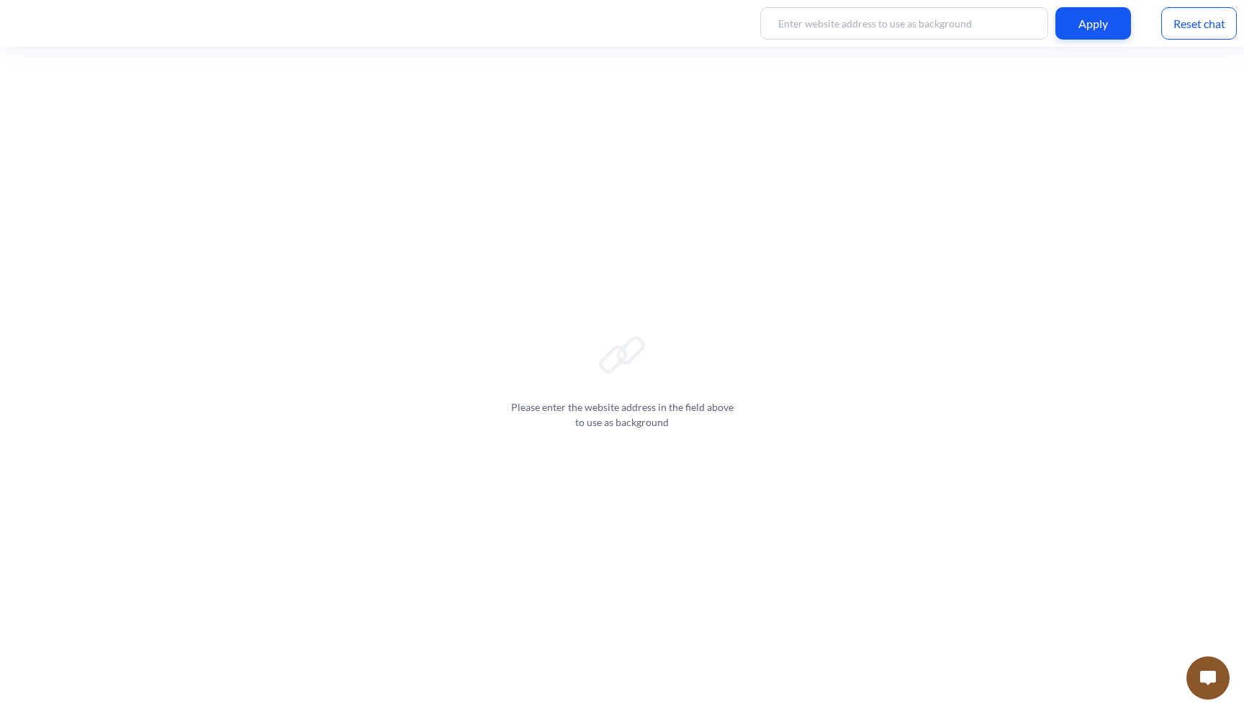
click at [1202, 690] on button at bounding box center [1208, 678] width 43 height 43
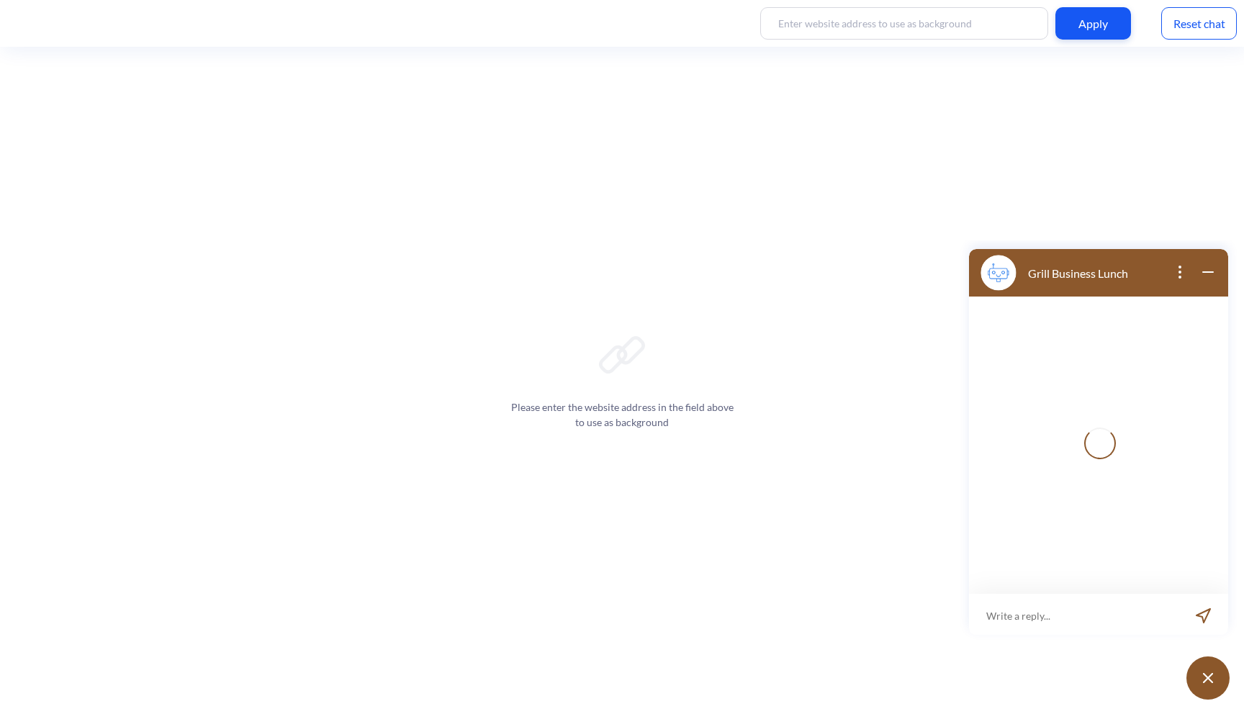
scroll to position [2, 0]
